Goal: Navigation & Orientation: Go to known website

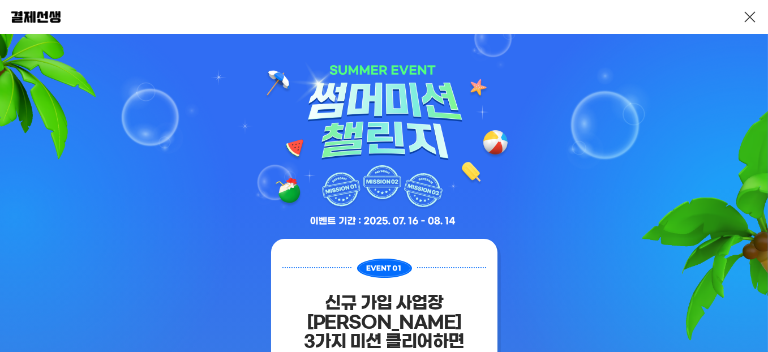
click at [745, 17] on link at bounding box center [750, 17] width 14 height 14
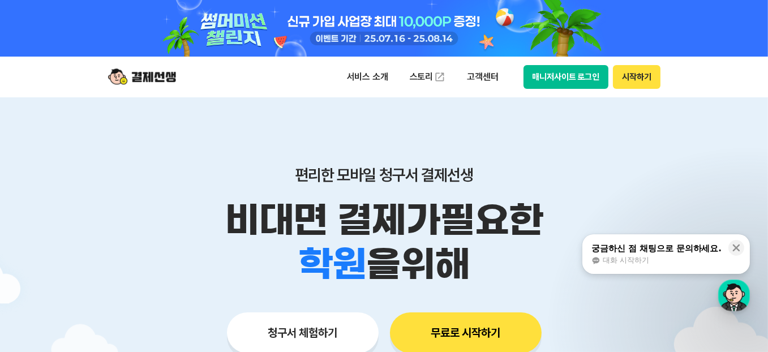
click at [560, 78] on button "매니저사이트 로그인" at bounding box center [566, 77] width 85 height 24
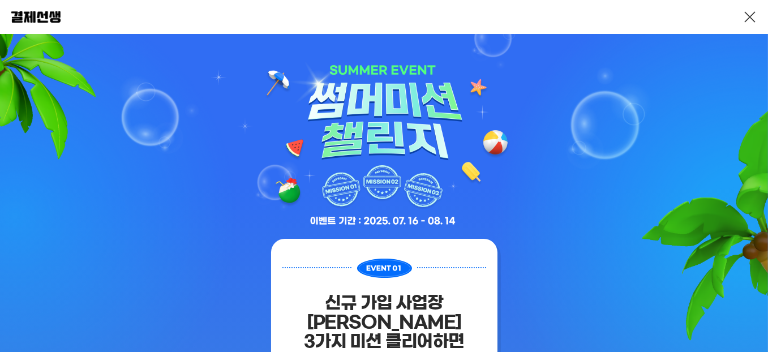
click at [751, 19] on link at bounding box center [750, 17] width 14 height 14
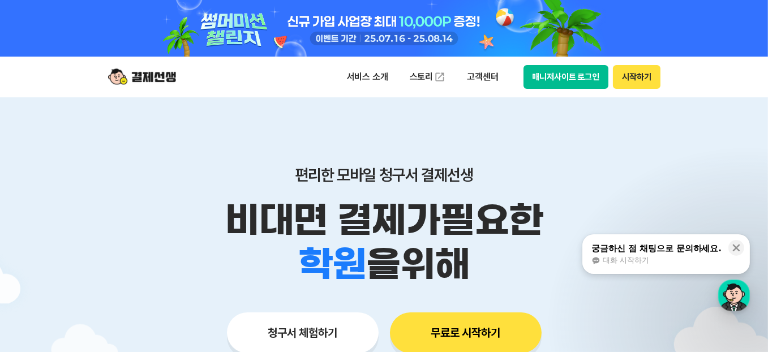
drag, startPoint x: 572, startPoint y: 63, endPoint x: 576, endPoint y: 79, distance: 16.2
click at [576, 79] on div "서비스 소개 스토리 고객센터 매니저사이트 로그인 시작하기" at bounding box center [385, 77] width 580 height 41
click at [576, 80] on button "매니저사이트 로그인" at bounding box center [566, 77] width 85 height 24
